Goal: Transaction & Acquisition: Purchase product/service

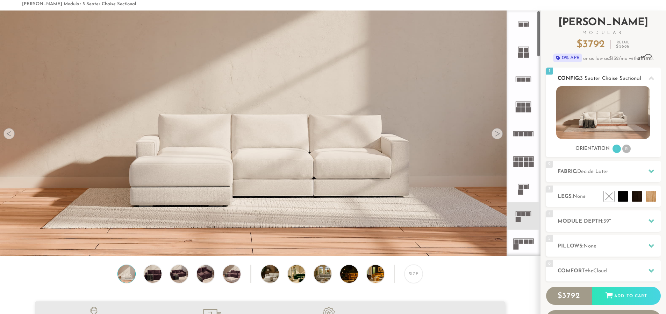
scroll to position [36, 0]
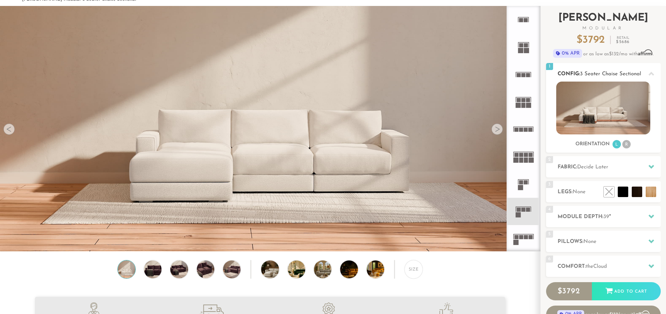
click at [629, 144] on li "R" at bounding box center [626, 144] width 8 height 8
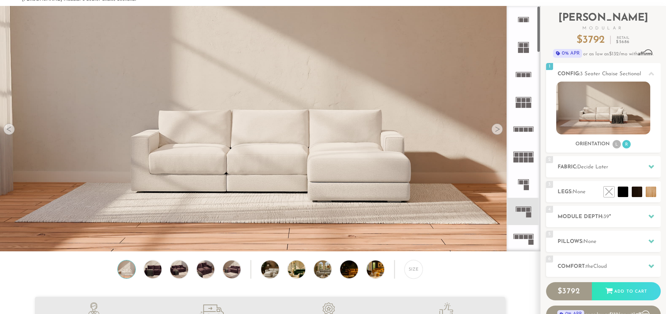
click at [503, 127] on img at bounding box center [270, 53] width 540 height 180
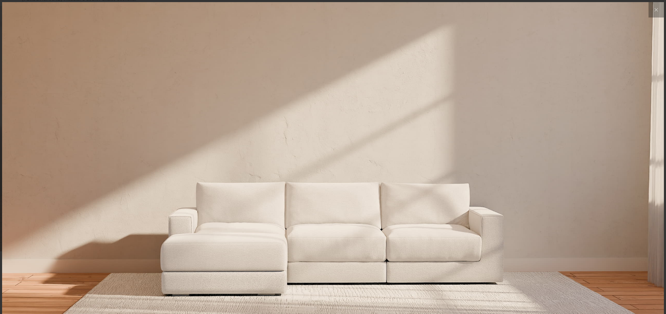
scroll to position [8194, 666]
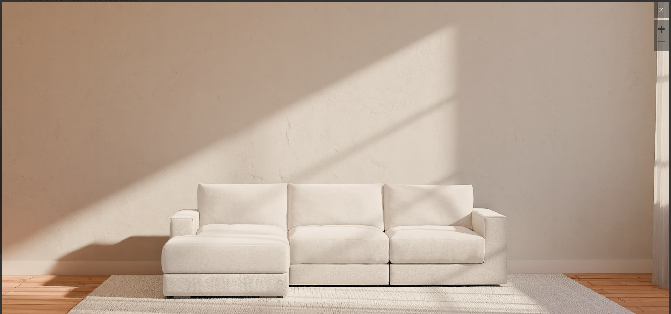
click at [656, 15] on button at bounding box center [661, 9] width 15 height 15
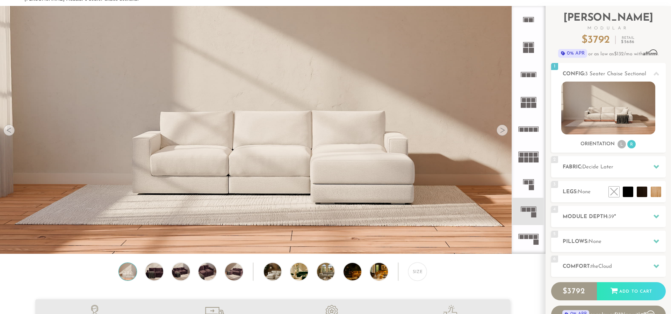
scroll to position [6, 6]
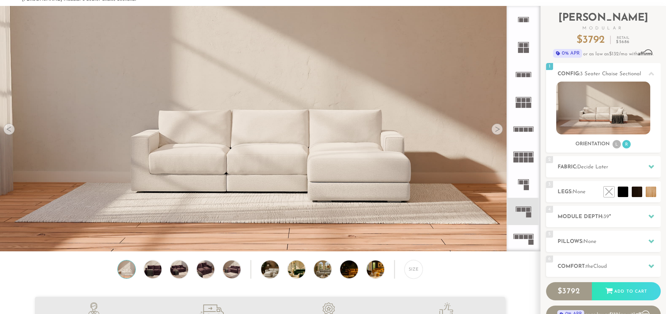
click at [496, 131] on div at bounding box center [496, 128] width 11 height 11
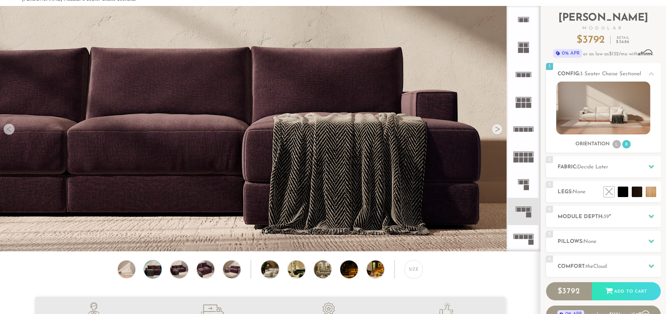
click at [496, 131] on div at bounding box center [496, 128] width 11 height 11
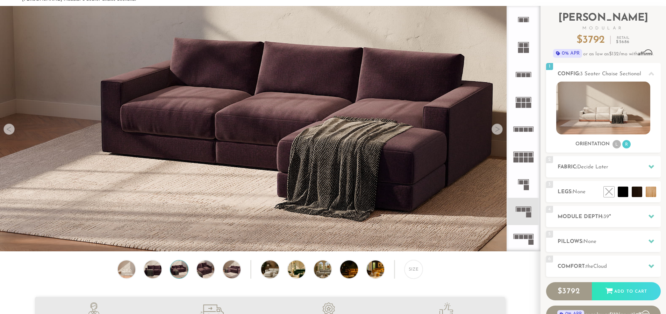
click at [496, 131] on div at bounding box center [496, 128] width 11 height 11
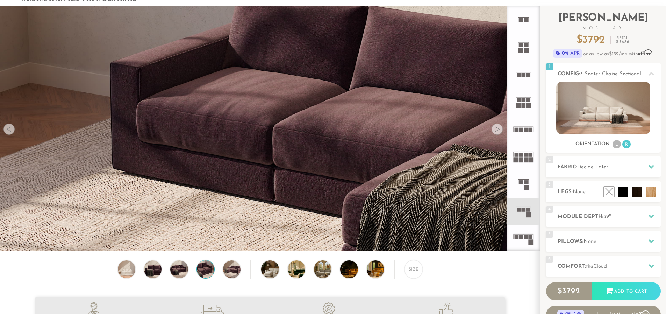
click at [496, 131] on div at bounding box center [496, 128] width 11 height 11
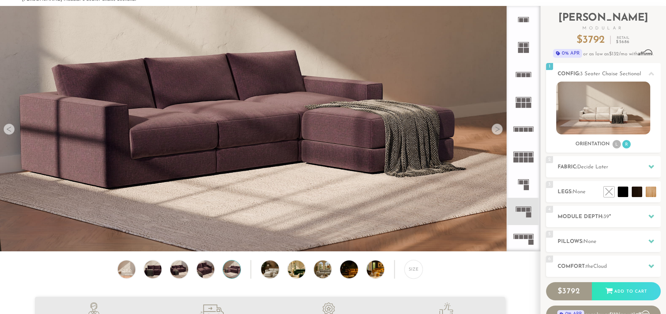
click at [496, 131] on div at bounding box center [496, 128] width 11 height 11
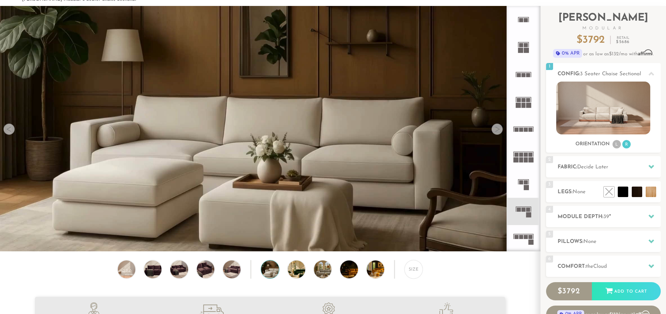
click at [496, 131] on div at bounding box center [496, 128] width 11 height 11
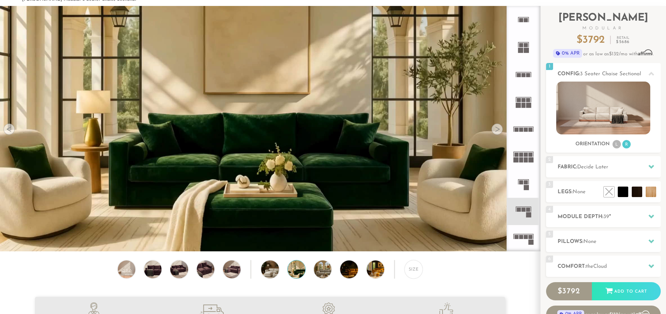
click at [496, 131] on div at bounding box center [496, 128] width 11 height 11
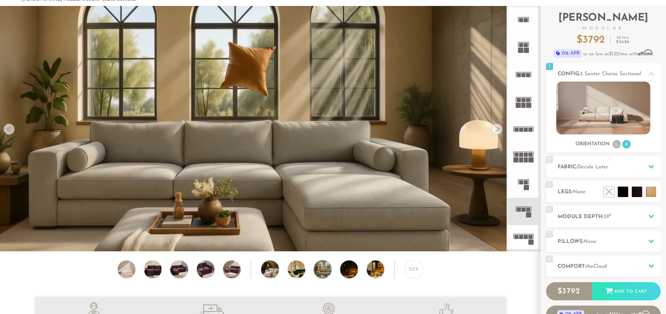
click at [496, 131] on div at bounding box center [496, 128] width 11 height 11
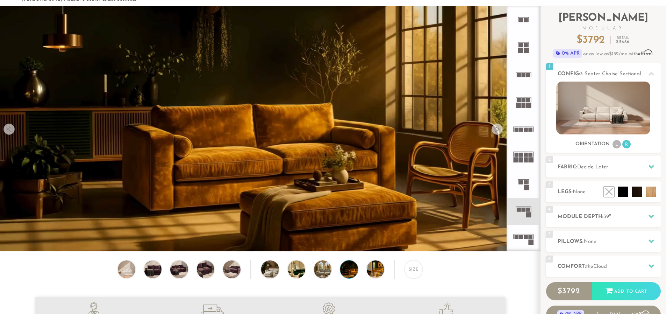
click at [496, 131] on div at bounding box center [496, 128] width 11 height 11
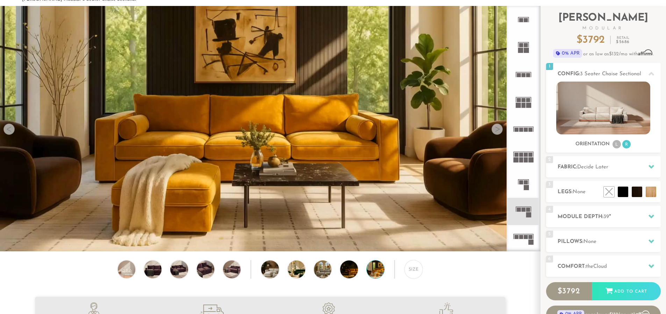
click at [496, 131] on div at bounding box center [496, 128] width 11 height 11
click at [17, 132] on video at bounding box center [270, 115] width 540 height 304
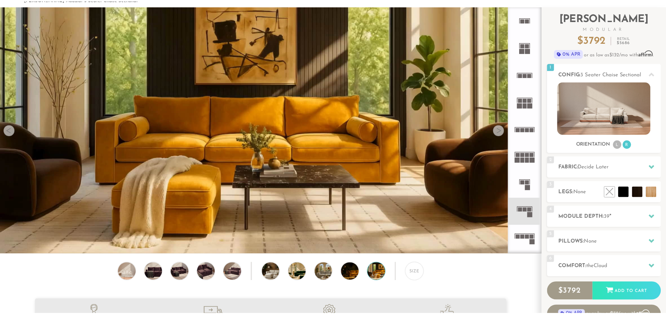
scroll to position [8194, 666]
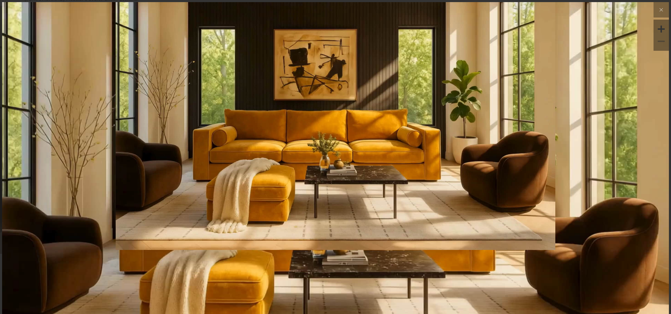
click at [647, 10] on img at bounding box center [335, 113] width 667 height 222
click at [657, 10] on icon at bounding box center [661, 10] width 8 height 8
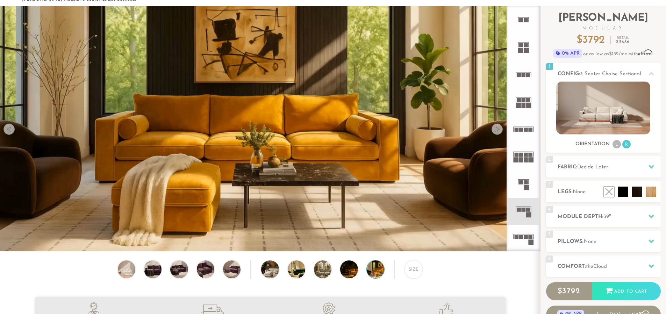
scroll to position [6, 6]
click at [8, 129] on div at bounding box center [8, 128] width 11 height 11
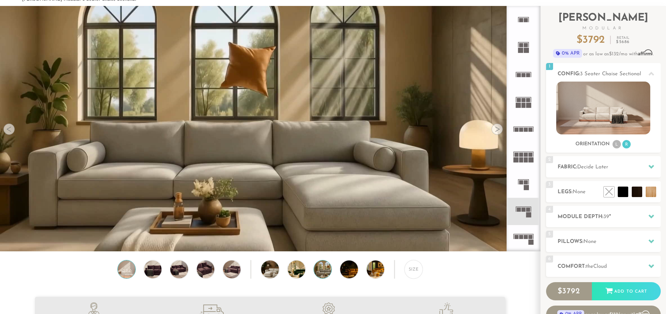
click at [129, 278] on img at bounding box center [126, 268] width 21 height 17
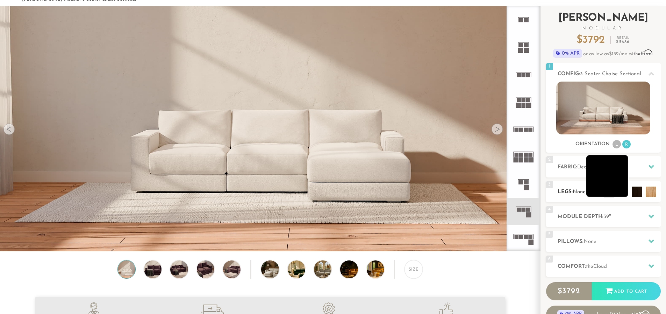
click at [622, 194] on li at bounding box center [607, 176] width 42 height 42
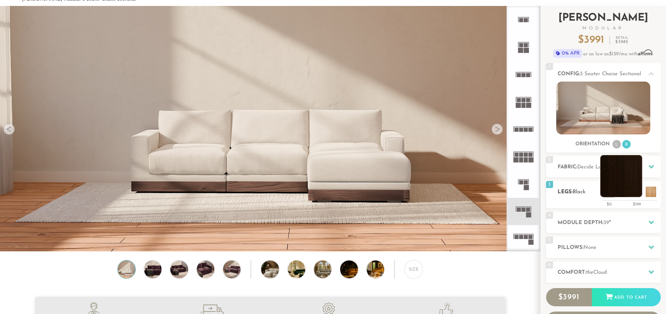
click at [639, 192] on li at bounding box center [621, 176] width 42 height 42
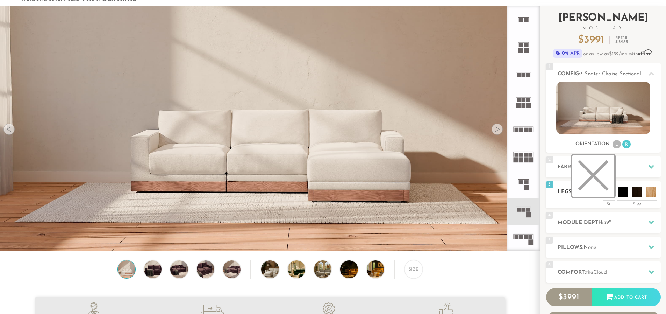
click at [612, 193] on li at bounding box center [593, 176] width 42 height 42
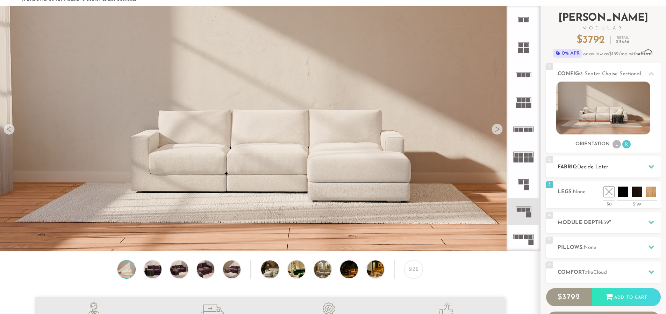
click at [643, 161] on div "2 Fabric: Decide Later" at bounding box center [603, 166] width 115 height 21
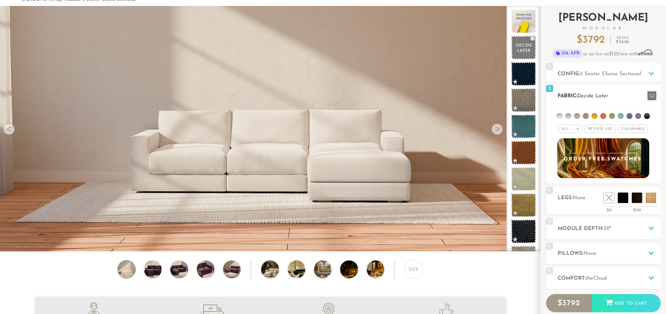
click at [608, 95] on span "Decide Later" at bounding box center [592, 95] width 31 height 5
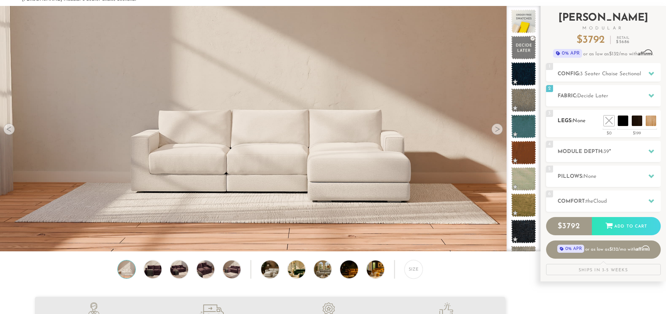
scroll to position [0, 0]
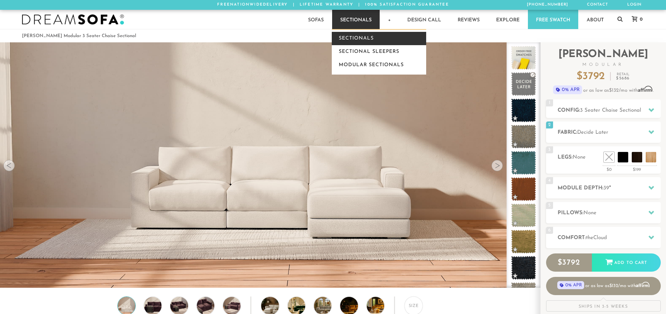
click at [350, 32] on link "Sectionals" at bounding box center [379, 38] width 94 height 13
